Goal: Transaction & Acquisition: Obtain resource

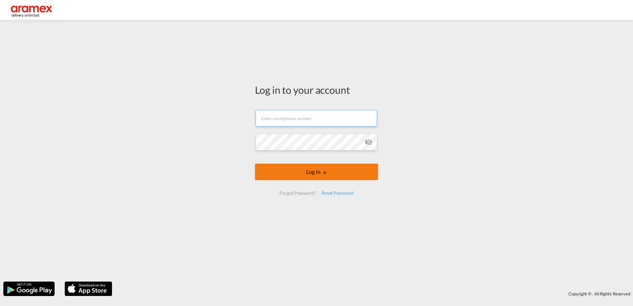
type input "[PERSON_NAME][EMAIL_ADDRESS][DOMAIN_NAME]"
click at [321, 168] on button "Log In" at bounding box center [316, 172] width 123 height 17
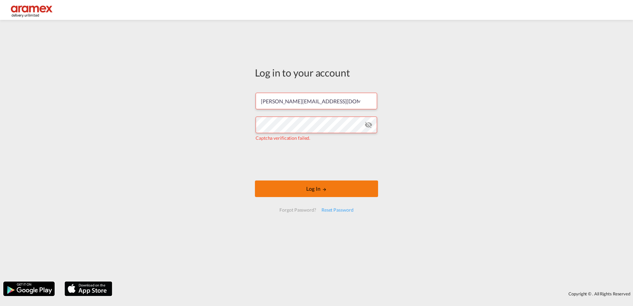
click at [312, 188] on button "Log In" at bounding box center [316, 188] width 123 height 17
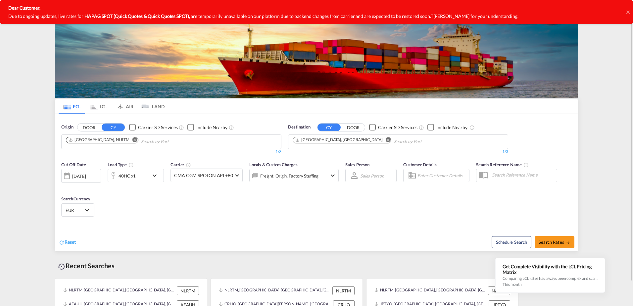
click at [156, 176] on md-icon "icon-chevron-down" at bounding box center [156, 175] width 11 height 8
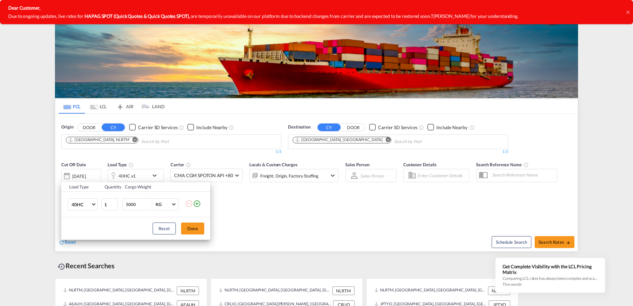
click at [200, 204] on md-icon "icon-plus-circle-outline" at bounding box center [197, 204] width 8 height 8
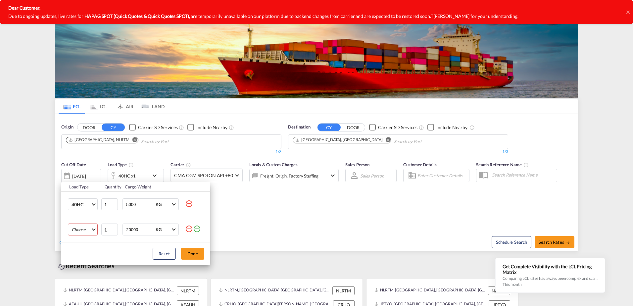
click at [87, 228] on md-select "Choose 20GP 40GP 40HC 45HC 20RE 40RE 40HR 20OT 40OT 20FR 40FR 40NR 20NR 45S 20T…" at bounding box center [83, 229] width 30 height 12
click at [89, 228] on md-option "20GP" at bounding box center [88, 226] width 45 height 16
click at [134, 233] on input "20000" at bounding box center [138, 229] width 26 height 11
type input "5000"
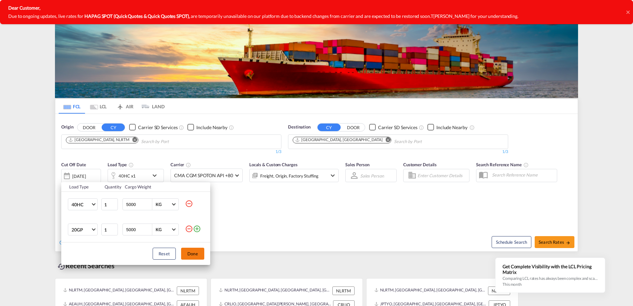
click at [196, 255] on button "Done" at bounding box center [192, 254] width 23 height 12
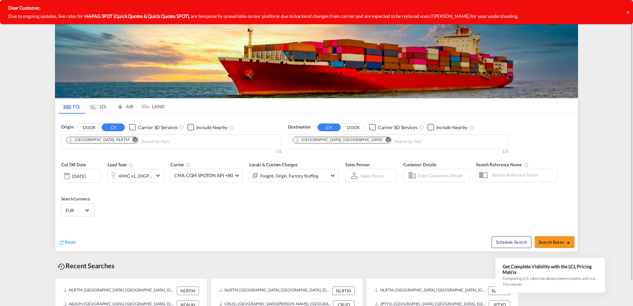
click at [386, 139] on md-icon "Remove" at bounding box center [388, 139] width 5 height 5
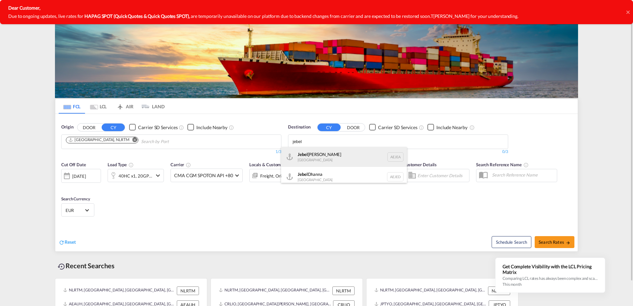
type input "jebel"
click at [337, 154] on div "[GEOGRAPHIC_DATA] [GEOGRAPHIC_DATA]" at bounding box center [344, 157] width 126 height 20
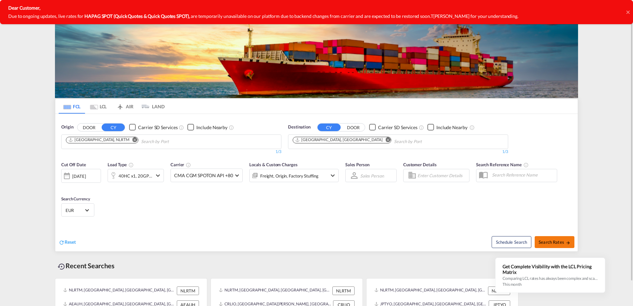
click at [552, 243] on span "Search Rates" at bounding box center [555, 241] width 32 height 5
type input "NLRTM to AEJEA / [DATE]"
